Goal: Task Accomplishment & Management: Manage account settings

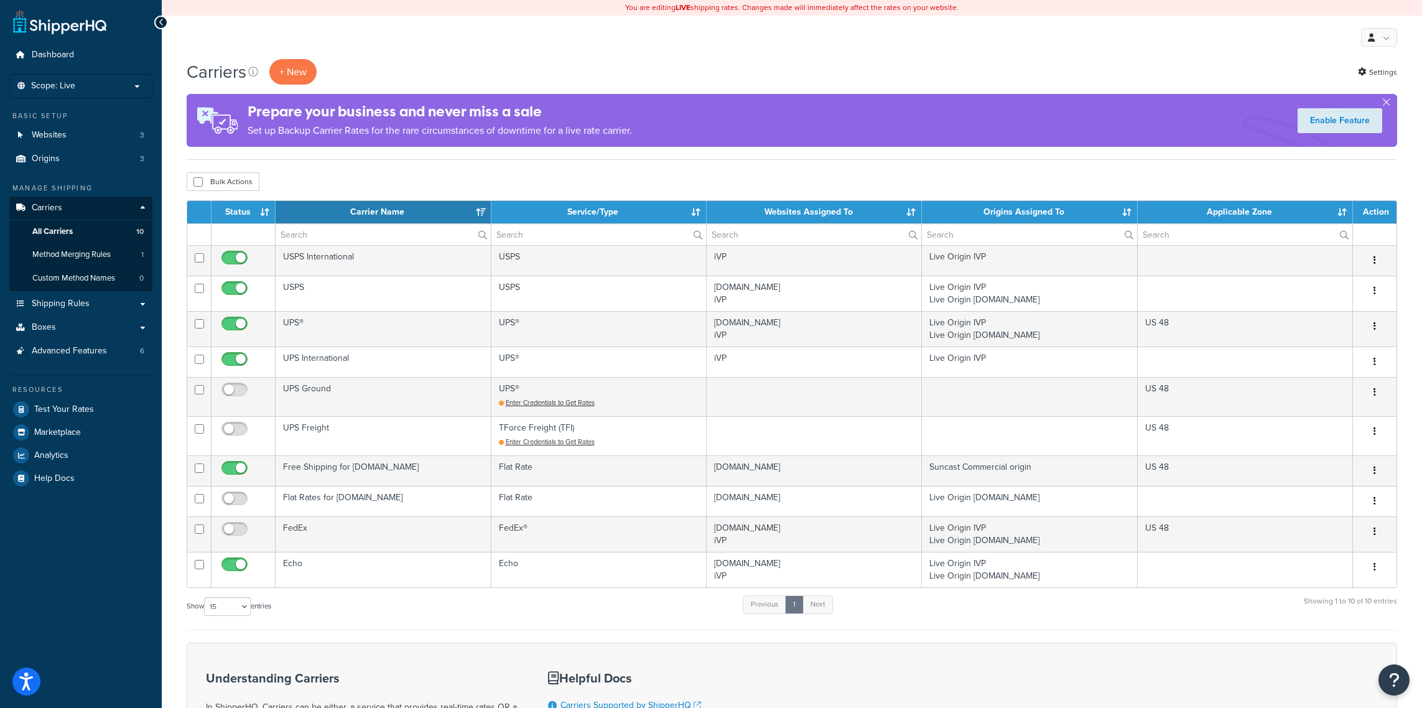
select select "15"
click at [136, 92] on li "Scope: Live Development Integration Test" at bounding box center [80, 86] width 143 height 24
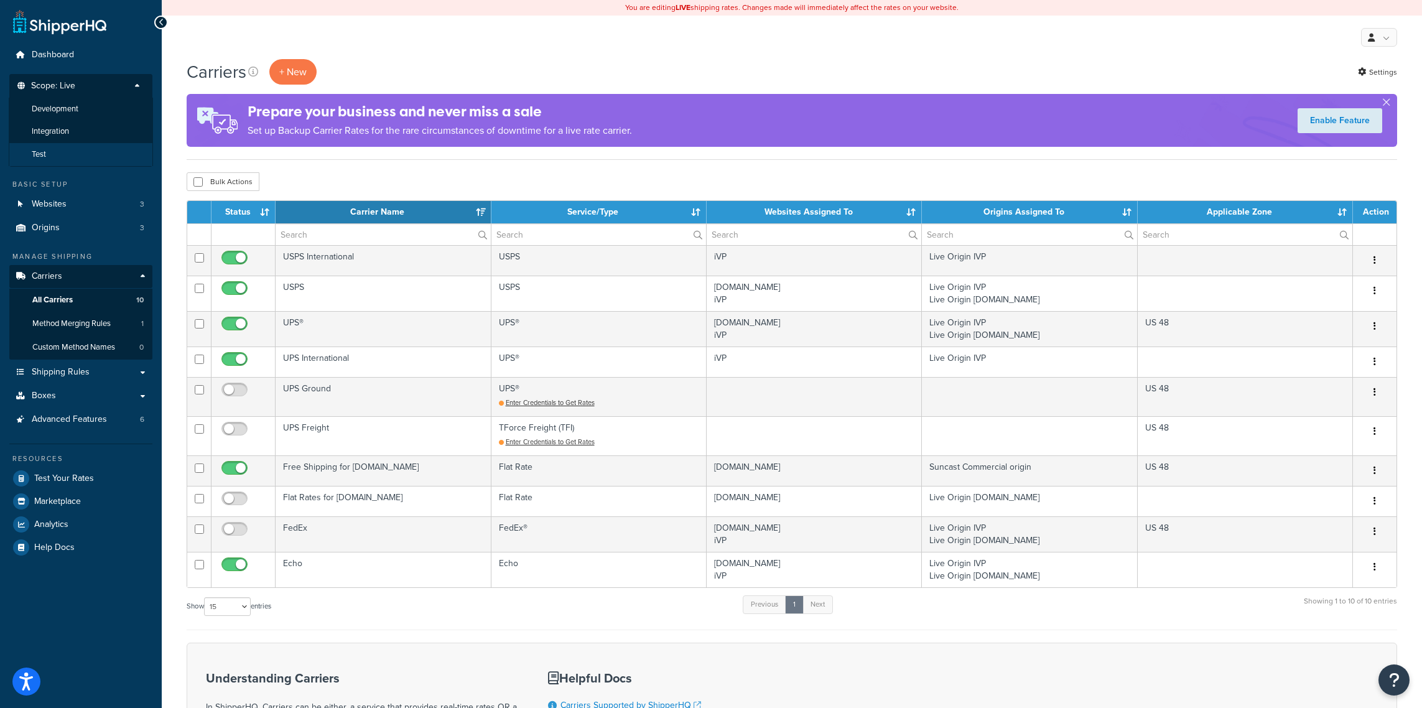
click at [61, 161] on li "Test" at bounding box center [81, 154] width 144 height 23
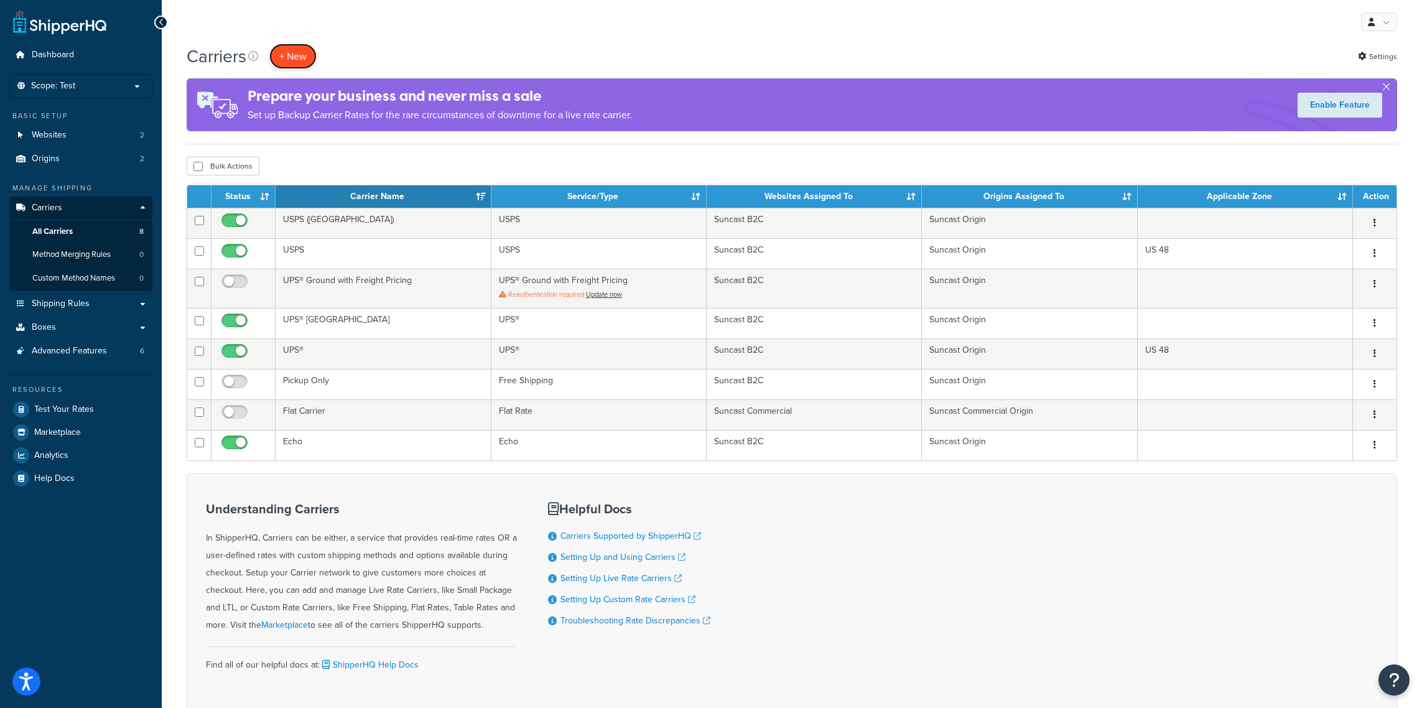
click at [291, 60] on button "+ New" at bounding box center [292, 57] width 47 height 26
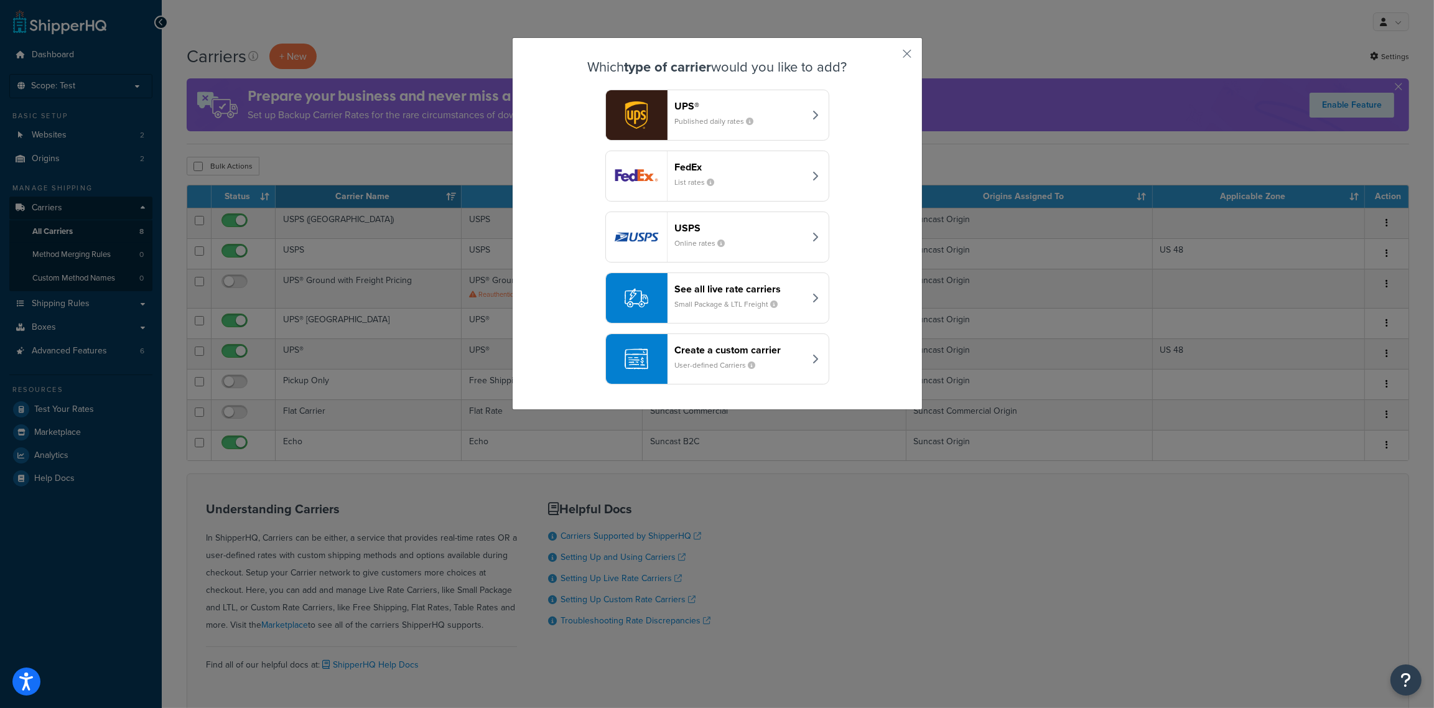
click at [791, 307] on div "See all live rate carriers Small Package & LTL Freight" at bounding box center [740, 298] width 130 height 30
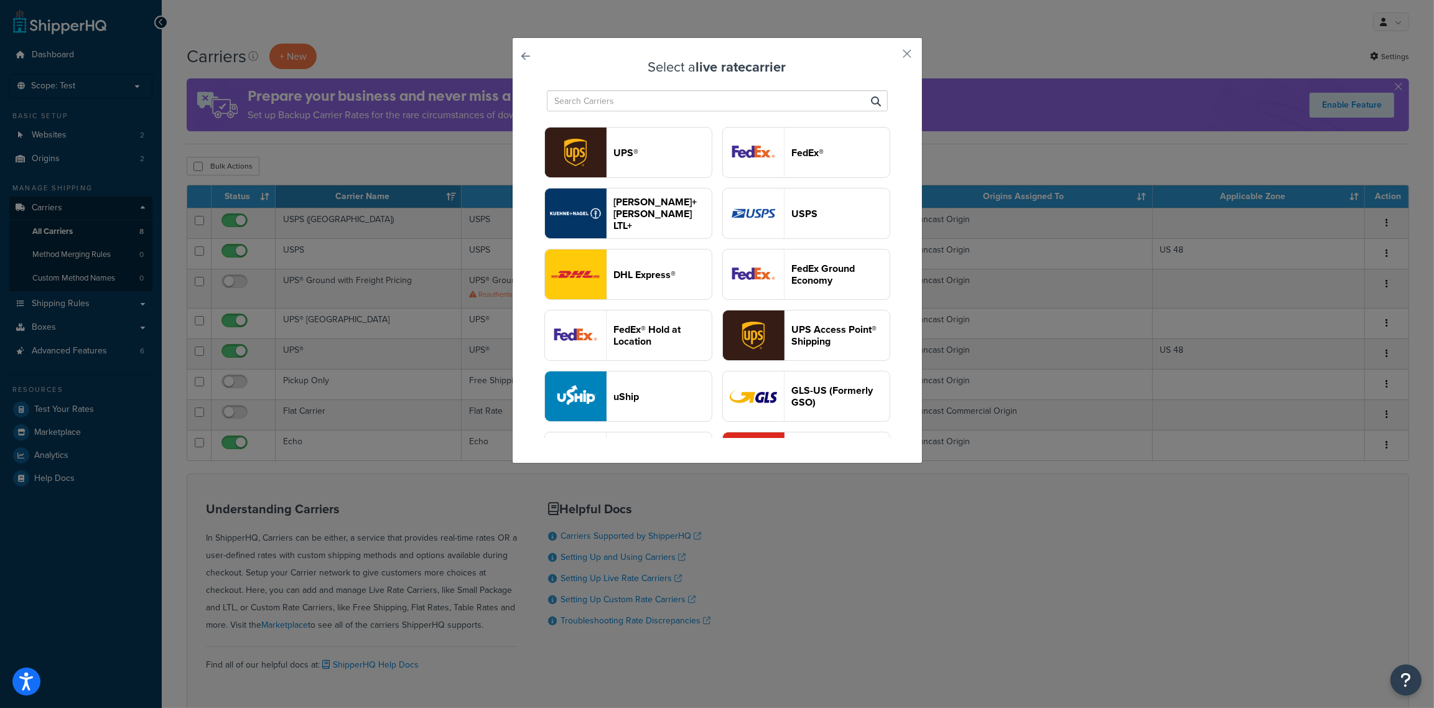
drag, startPoint x: 727, startPoint y: 102, endPoint x: 742, endPoint y: 89, distance: 19.8
click at [728, 102] on input "text" at bounding box center [717, 100] width 341 height 21
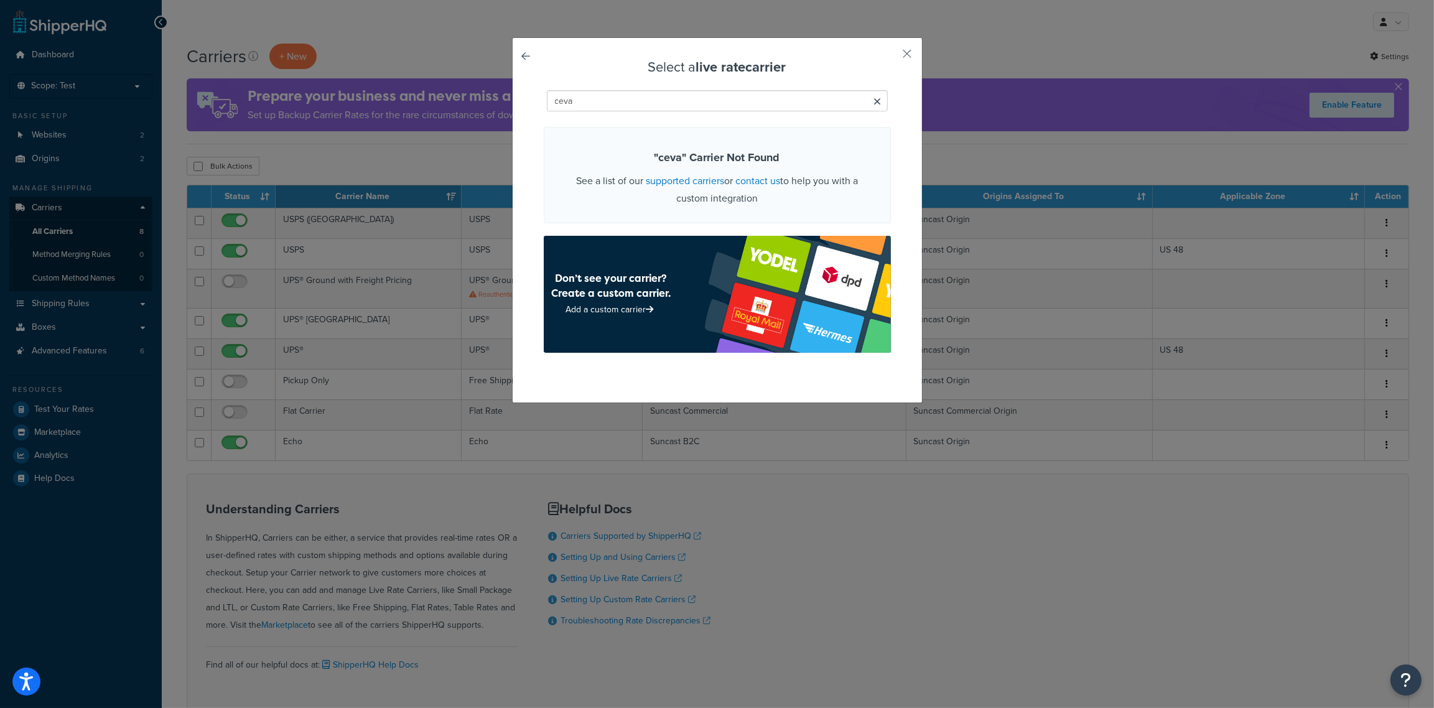
type input "ceva"
click at [874, 106] on icon at bounding box center [877, 101] width 7 height 10
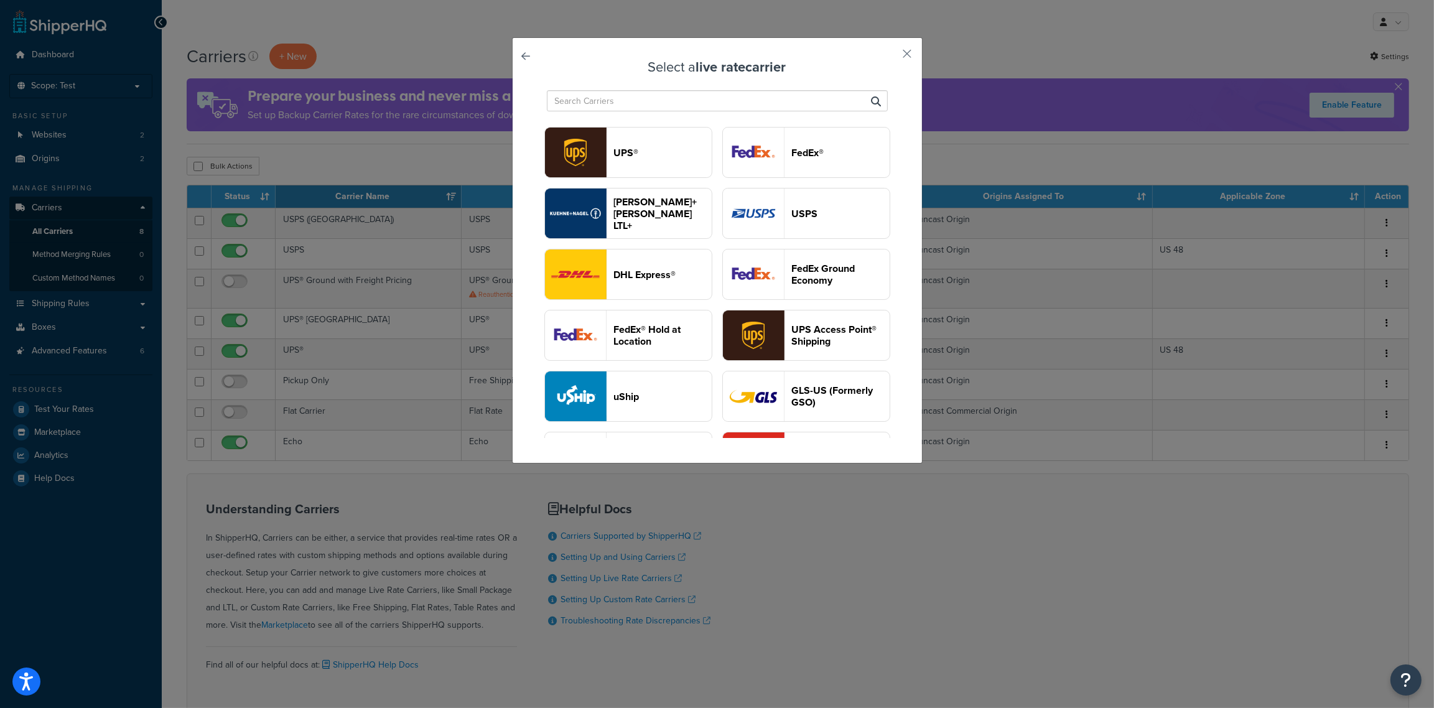
click at [544, 60] on link at bounding box center [544, 60] width 0 height 0
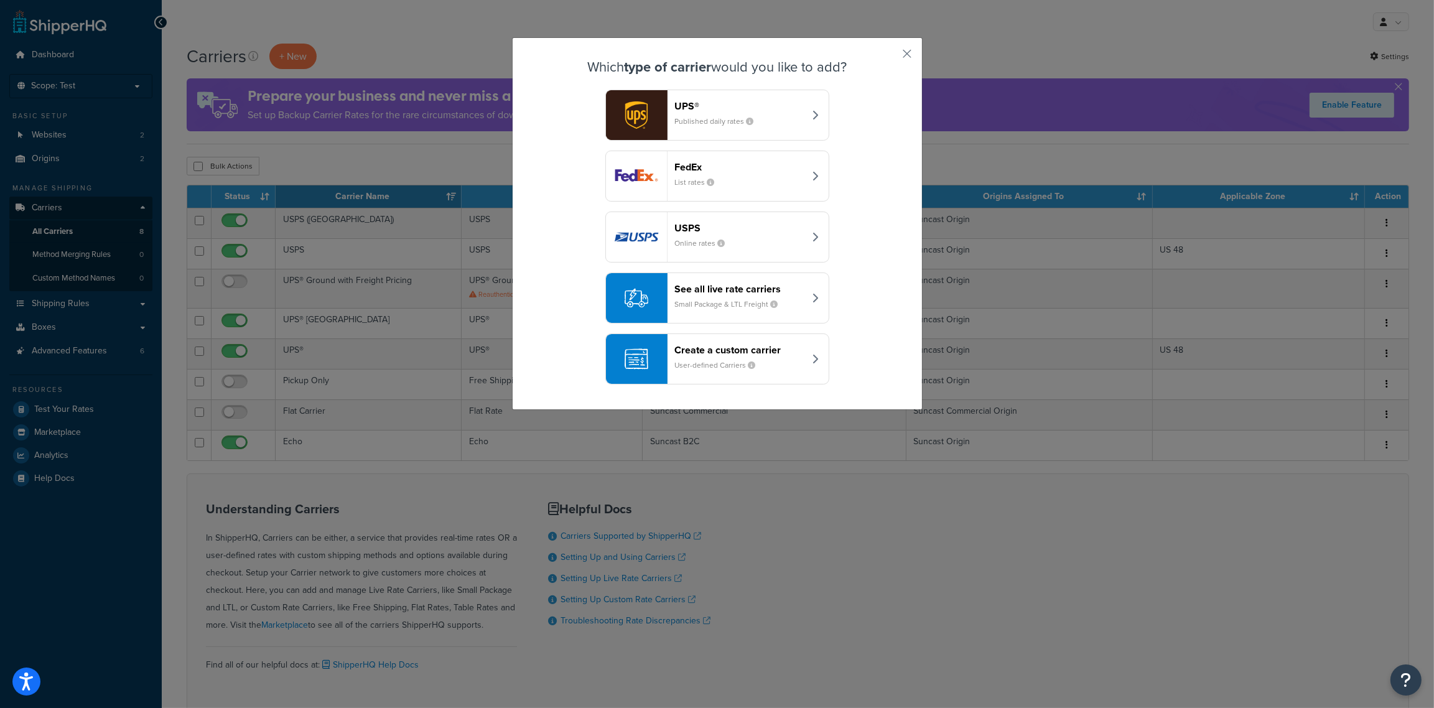
click at [719, 373] on div "Create a custom carrier User-defined Carriers" at bounding box center [740, 359] width 130 height 30
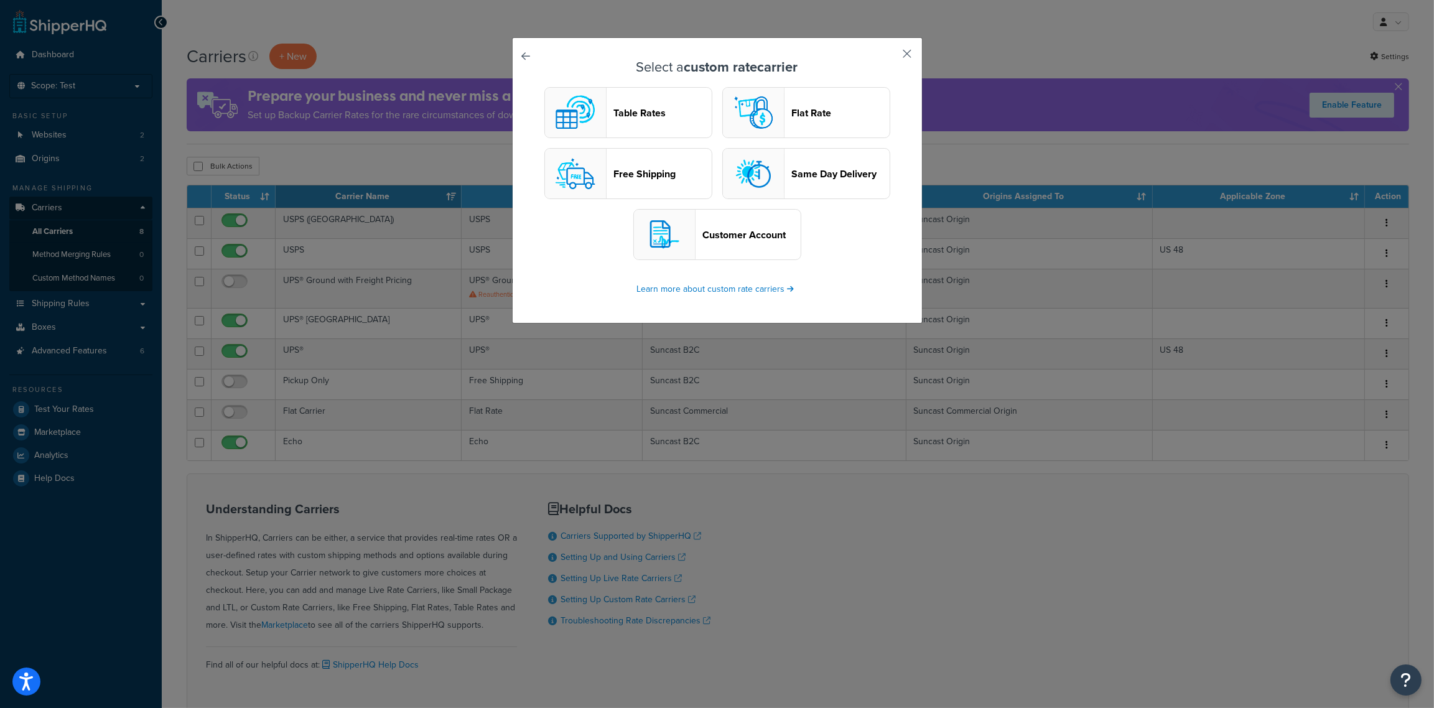
click at [891, 58] on button "button" at bounding box center [889, 58] width 3 height 3
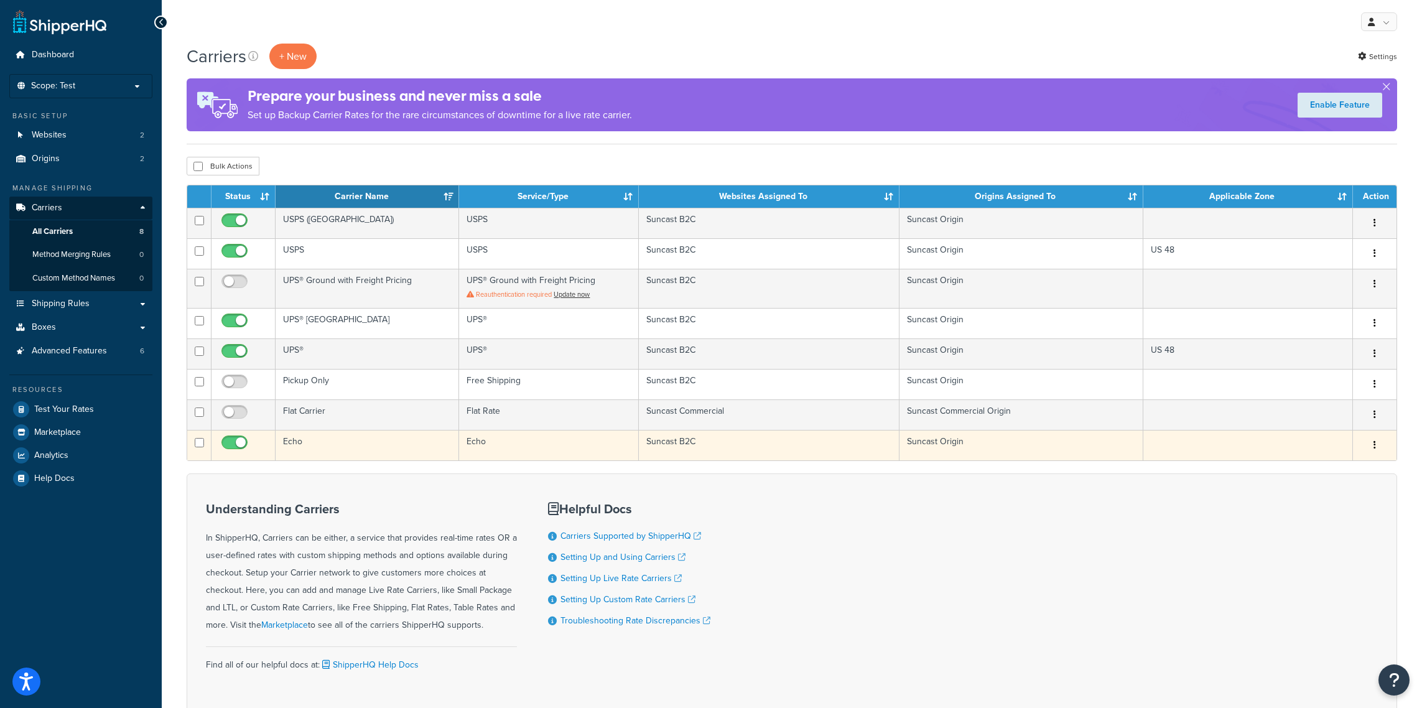
click at [319, 453] on td "Echo" at bounding box center [368, 445] width 184 height 30
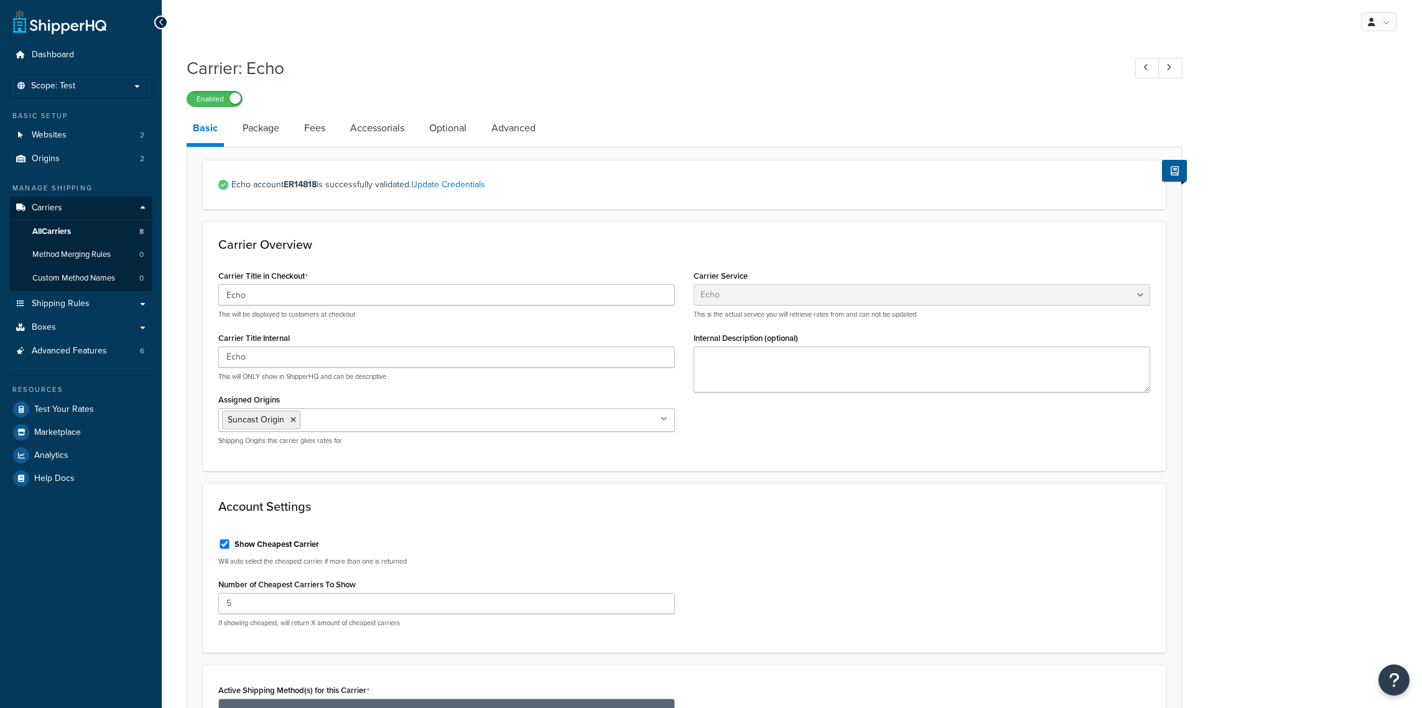
select select "echoFreight"
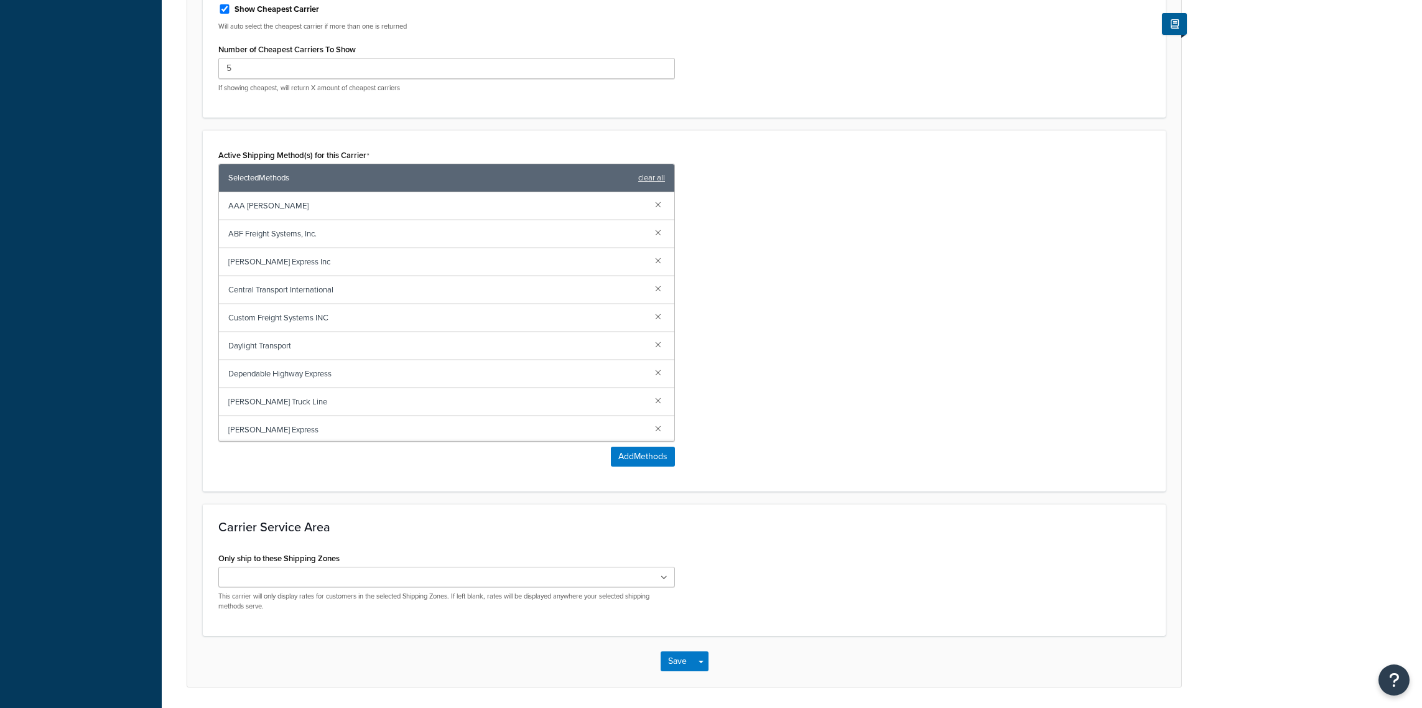
scroll to position [544, 0]
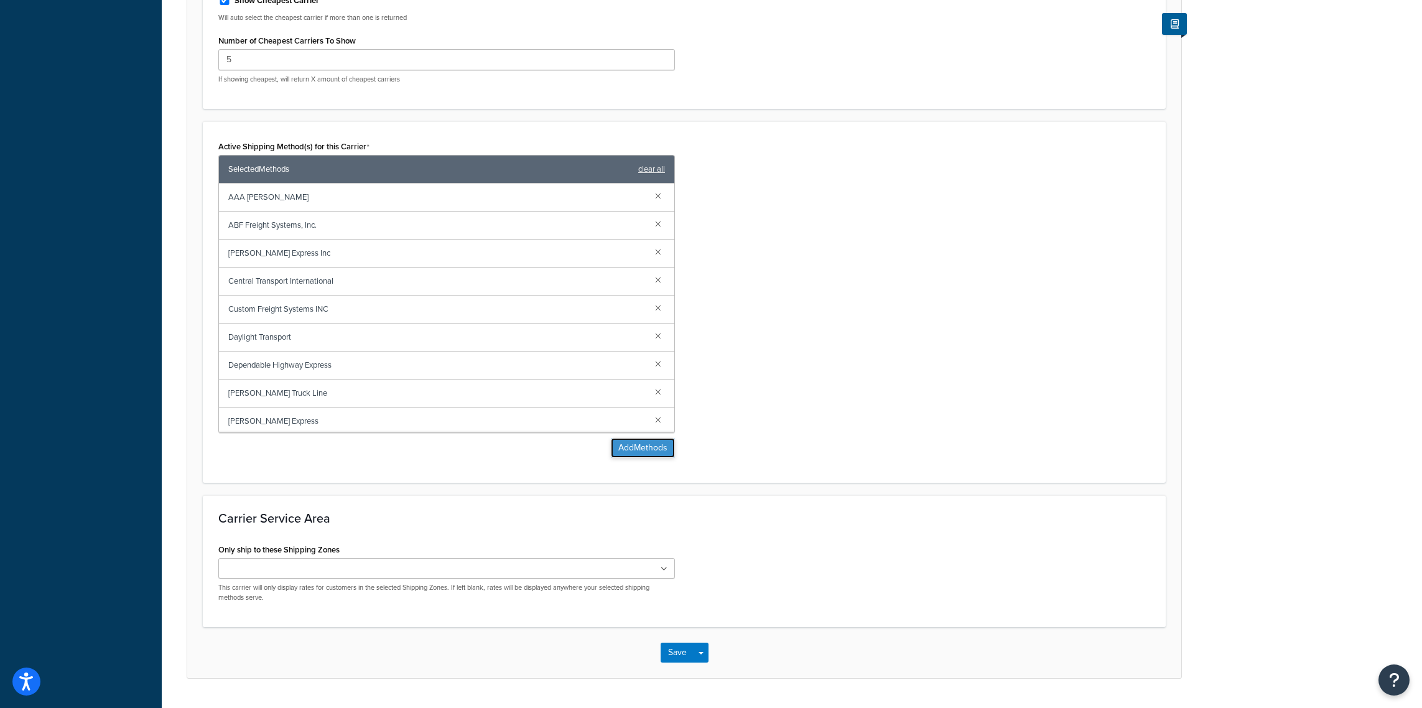
click at [662, 449] on button "Add Methods" at bounding box center [643, 448] width 64 height 20
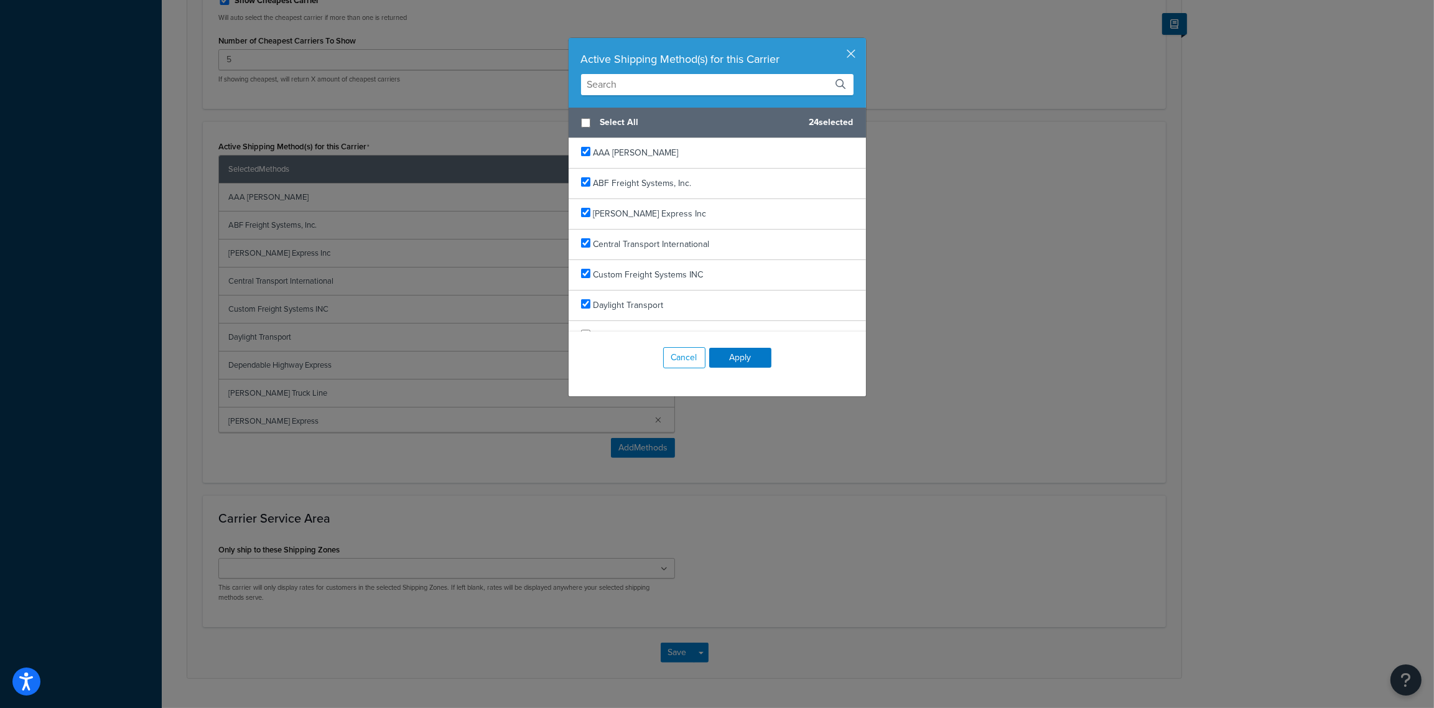
click at [674, 85] on input "text" at bounding box center [717, 84] width 272 height 21
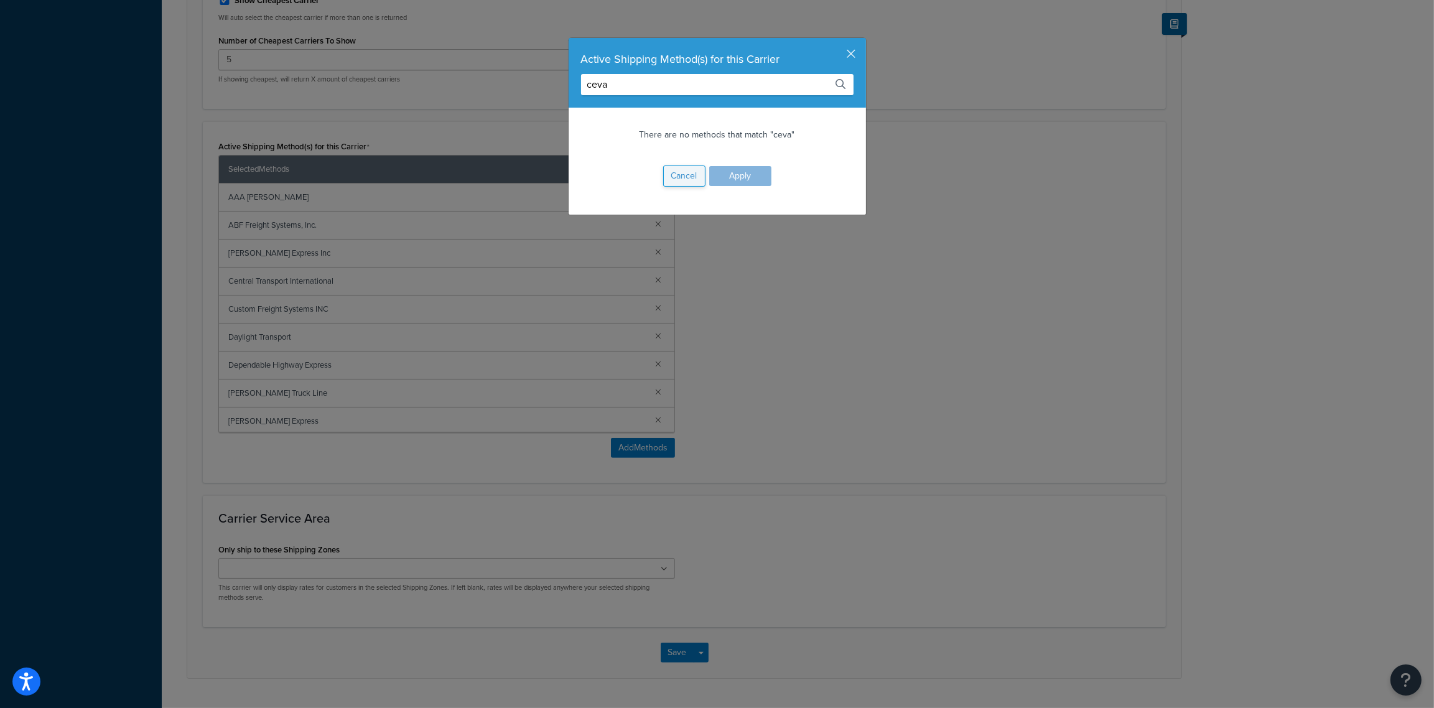
type input "ceva"
click at [684, 182] on button "Cancel" at bounding box center [684, 175] width 42 height 21
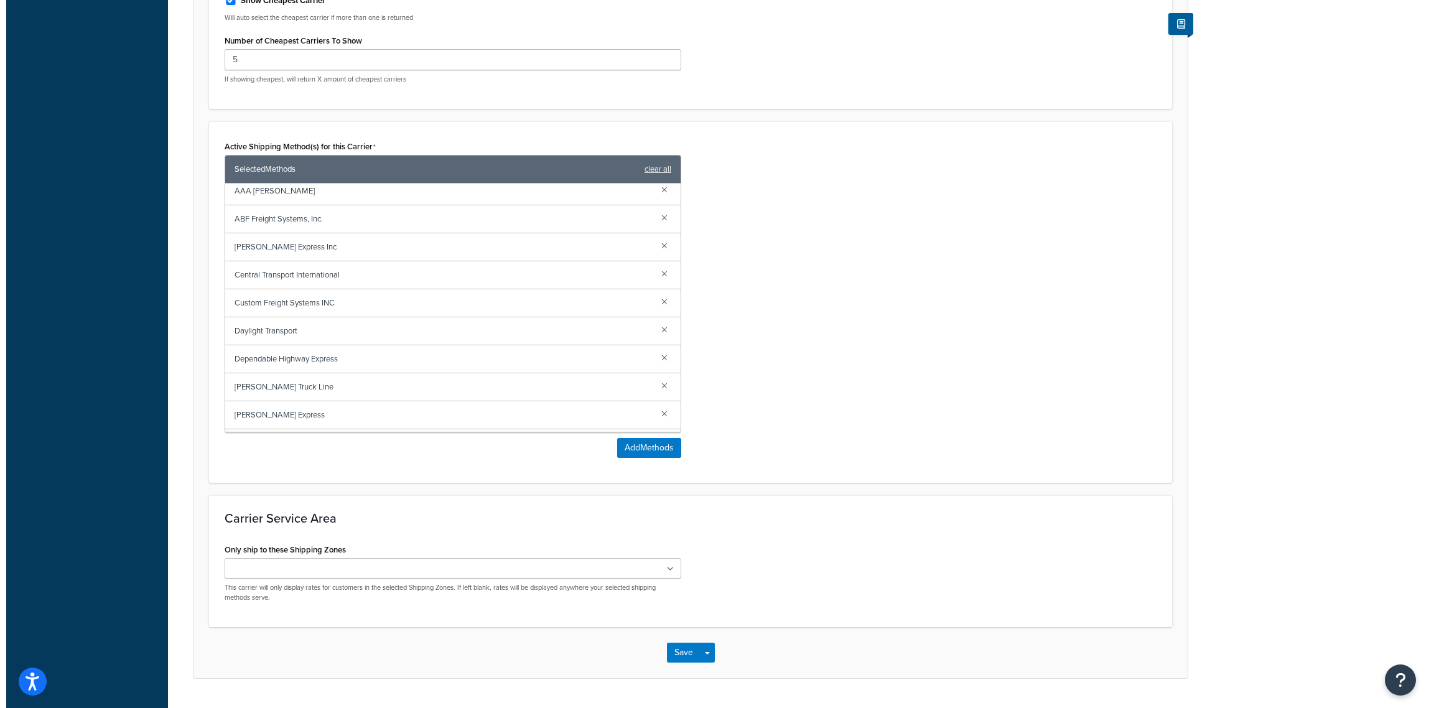
scroll to position [0, 0]
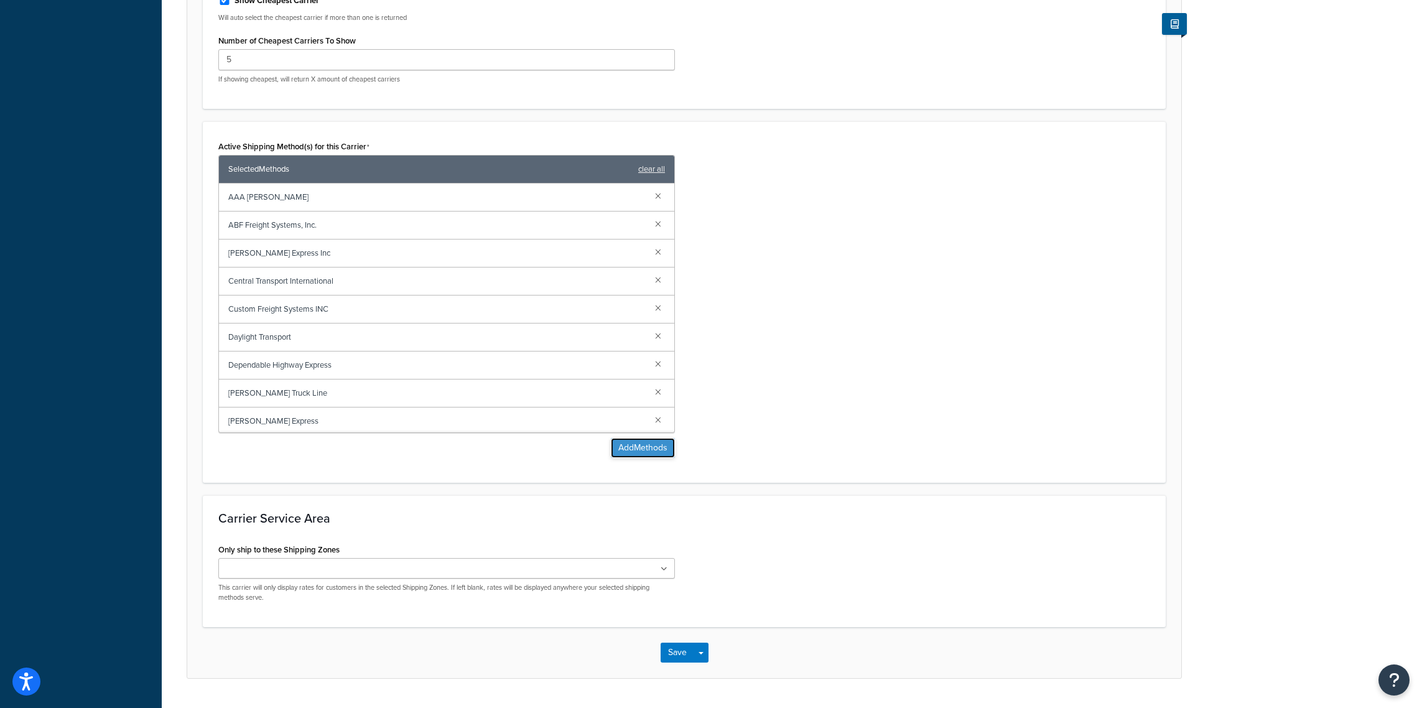
click at [656, 451] on button "Add Methods" at bounding box center [643, 448] width 64 height 20
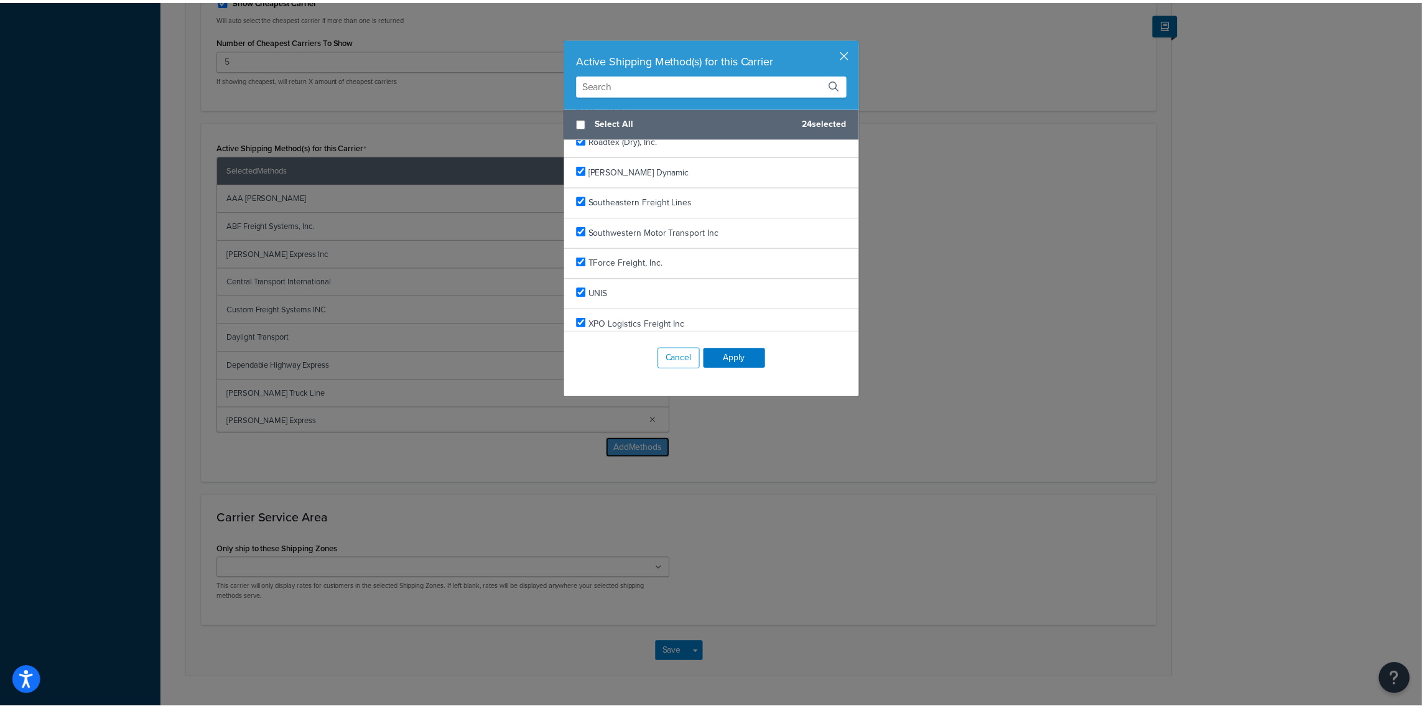
scroll to position [571, 0]
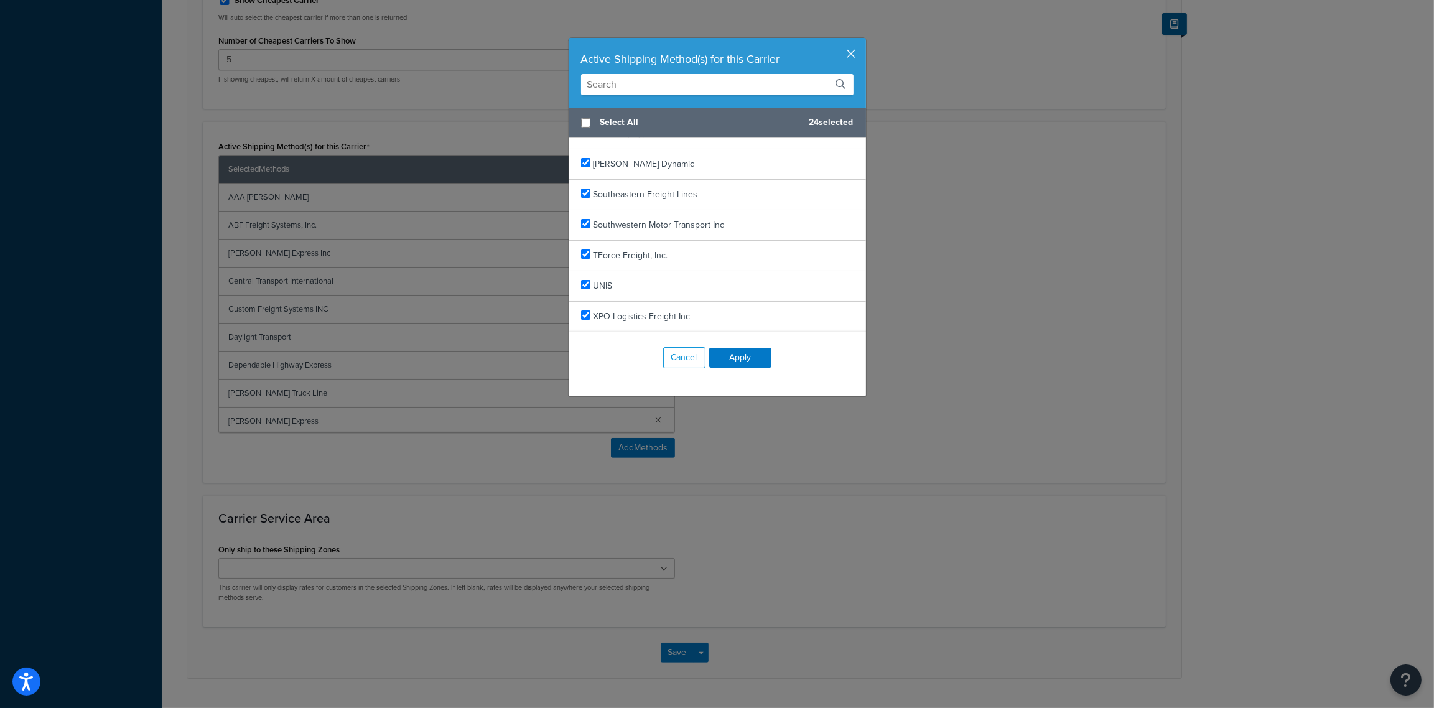
click at [863, 41] on button "button" at bounding box center [864, 39] width 3 height 3
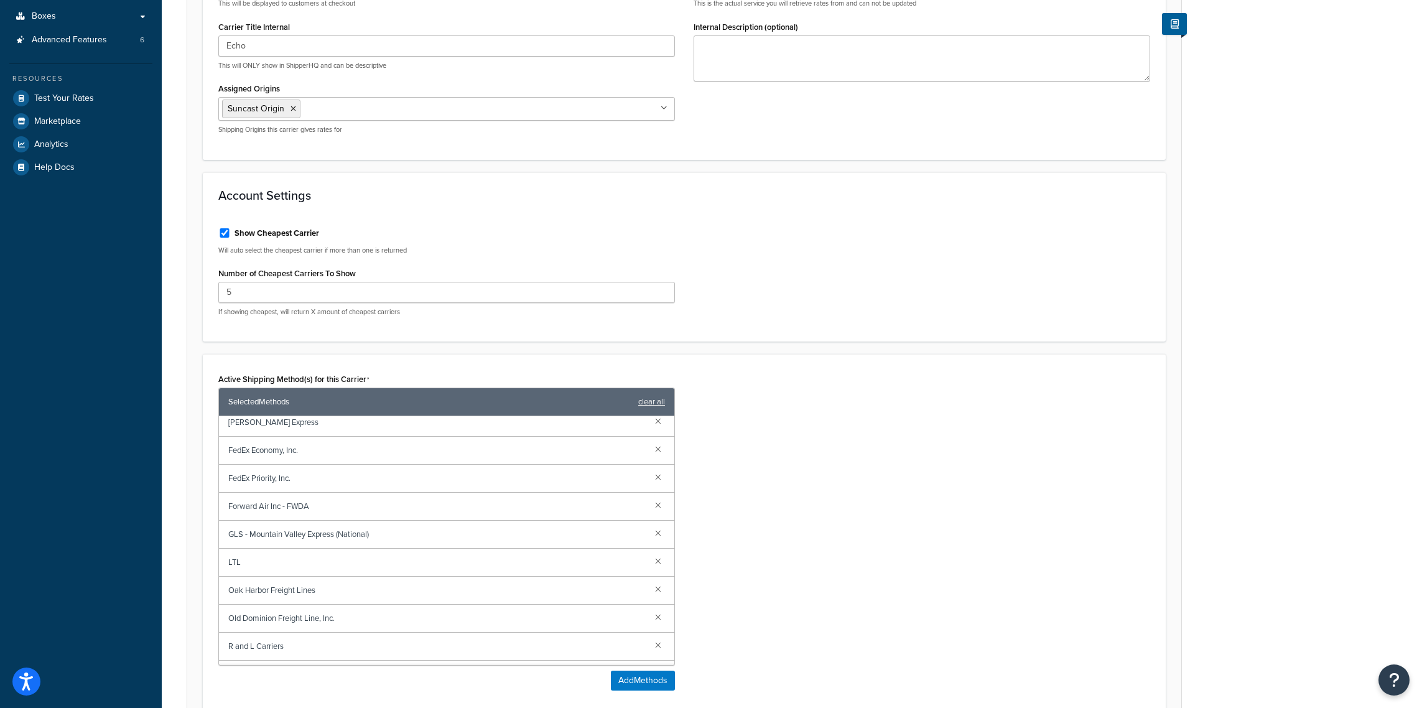
scroll to position [233, 0]
click at [266, 566] on span "LTL" at bounding box center [436, 560] width 417 height 17
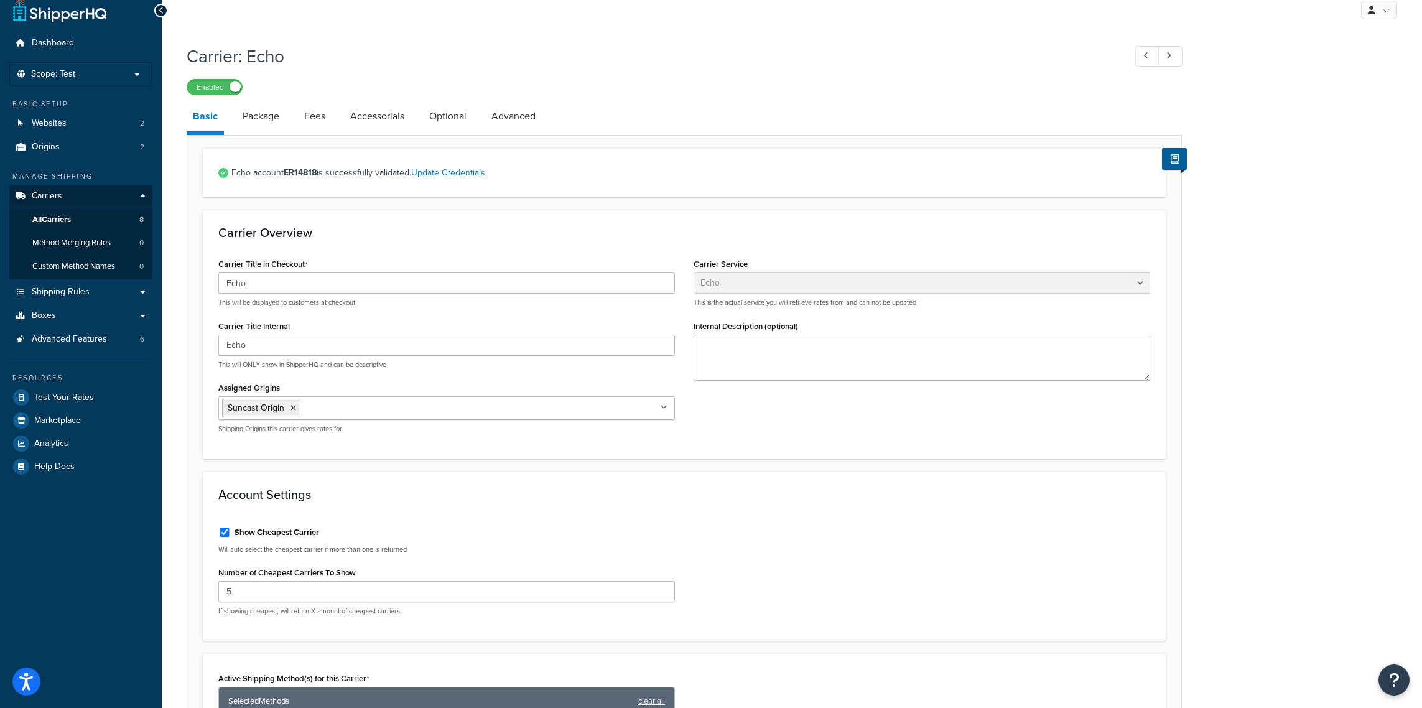
scroll to position [0, 0]
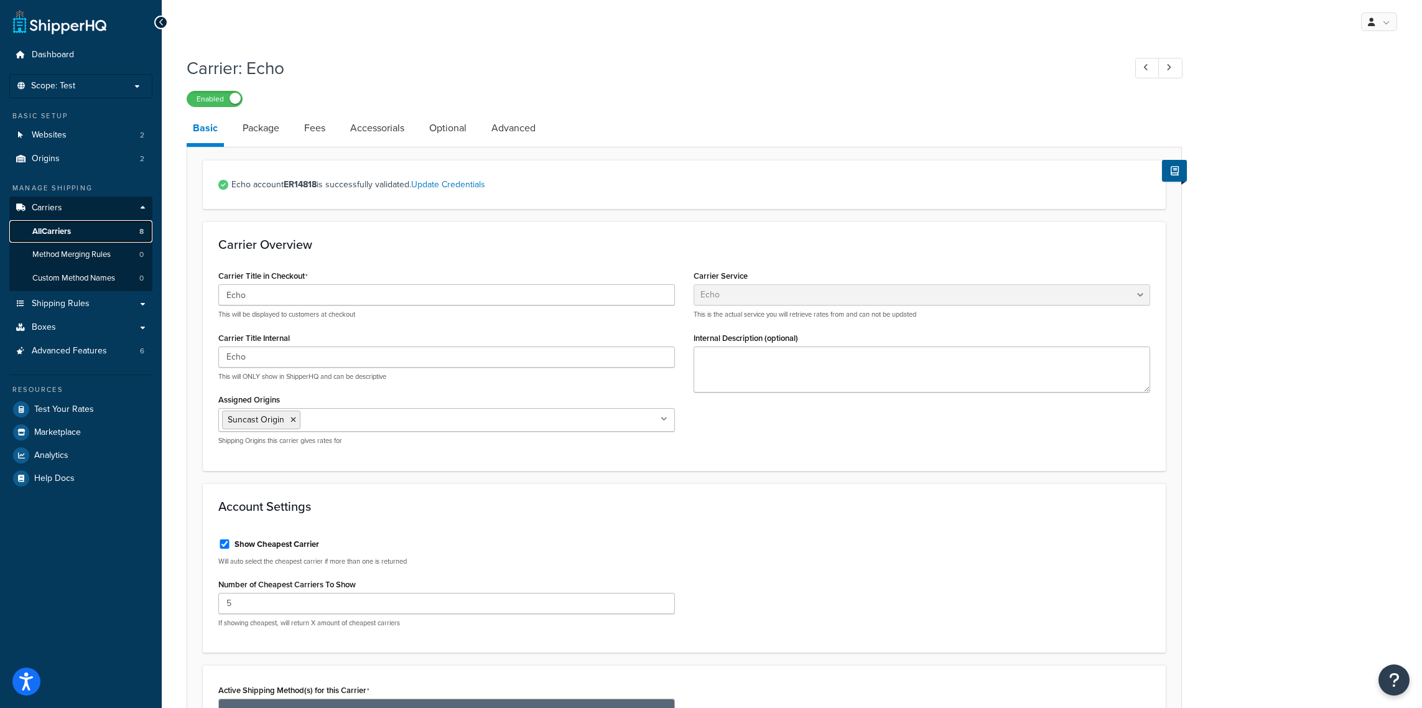
click at [56, 228] on span "All Carriers" at bounding box center [51, 231] width 39 height 11
